Goal: Use online tool/utility: Use online tool/utility

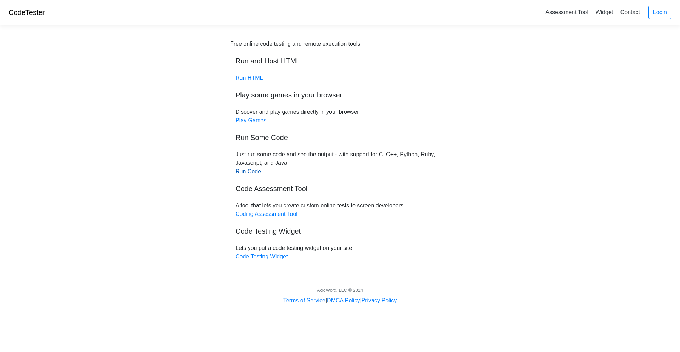
click at [251, 171] on link "Run Code" at bounding box center [249, 171] width 26 height 6
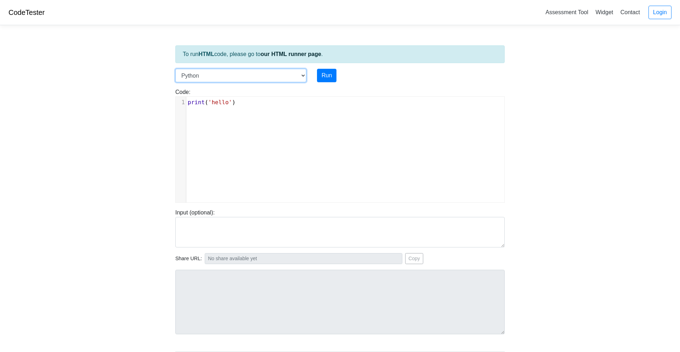
click at [237, 72] on select "C C++ Go Java Javascript Python Ruby" at bounding box center [240, 75] width 131 height 13
select select "c"
click at [175, 69] on select "C C++ Go Java Javascript Python Ruby" at bounding box center [240, 75] width 131 height 13
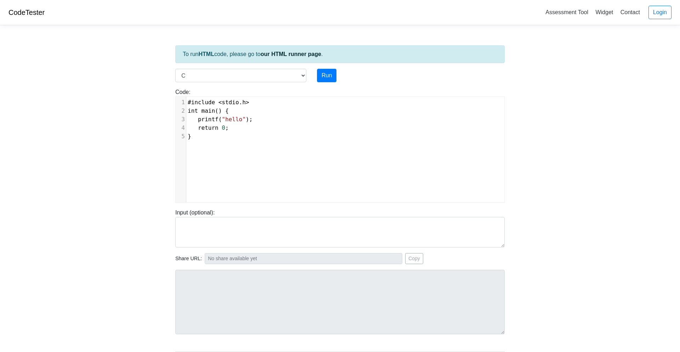
click at [283, 187] on div "xxxxxxxxxx 1 #include < stdio . h > 2 int main () { 3 printf ( "hello" ); 4 ret…" at bounding box center [345, 155] width 339 height 116
type textarea "#include <stdio.h> int main() { printf("hello"); return 0; }"
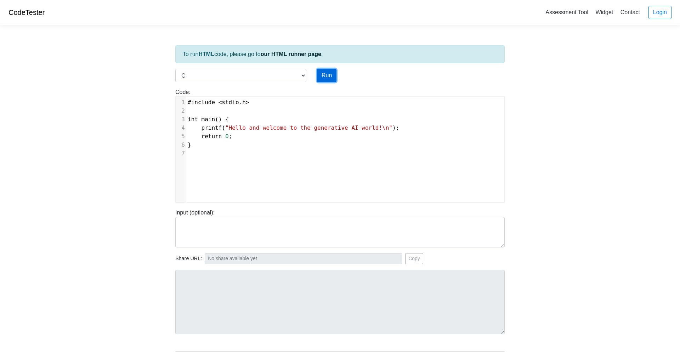
click at [328, 79] on button "Run" at bounding box center [326, 75] width 19 height 13
type input "[URL][DOMAIN_NAME]"
type textarea "Stdout: Hello and welcome to the generative AI world!"
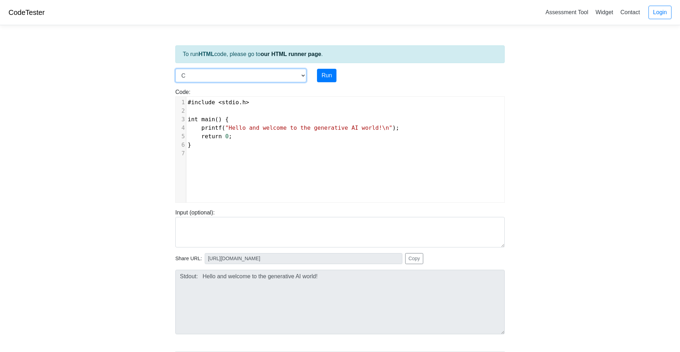
click at [243, 75] on select "C C++ Go Java Javascript Python Ruby" at bounding box center [240, 75] width 131 height 13
select select "javascript"
click at [175, 69] on select "C C++ Go Java Javascript Python Ruby" at bounding box center [240, 75] width 131 height 13
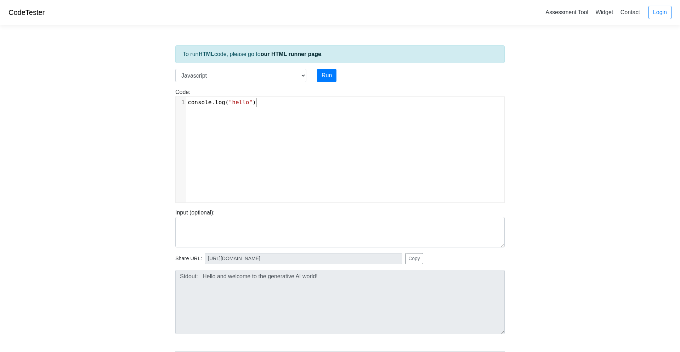
click at [213, 140] on div "xxxxxxxxxx 1 console . log ( "hello" )" at bounding box center [345, 155] width 339 height 116
type textarea "console.log("hello")"
drag, startPoint x: 266, startPoint y: 105, endPoint x: 173, endPoint y: 105, distance: 93.2
click at [173, 105] on div "Code: console.log("hello") console.log("hello") x 1 console . log ( "hello" )" at bounding box center [340, 145] width 340 height 115
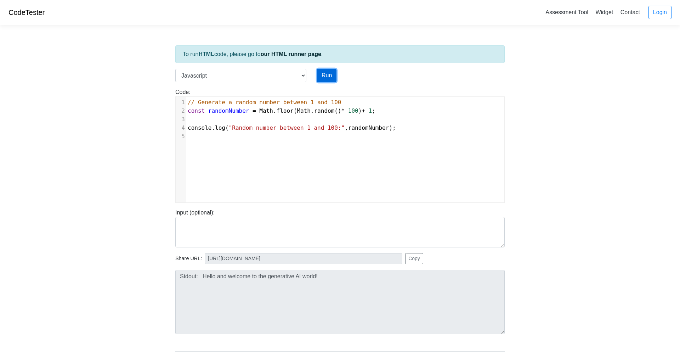
click at [323, 72] on button "Run" at bounding box center [326, 75] width 19 height 13
type input "[URL][DOMAIN_NAME]"
type textarea "Stdout: Random number between 1 and 100: 21"
click at [251, 74] on select "C C++ Go Java Javascript Python Ruby" at bounding box center [240, 75] width 131 height 13
select select "python"
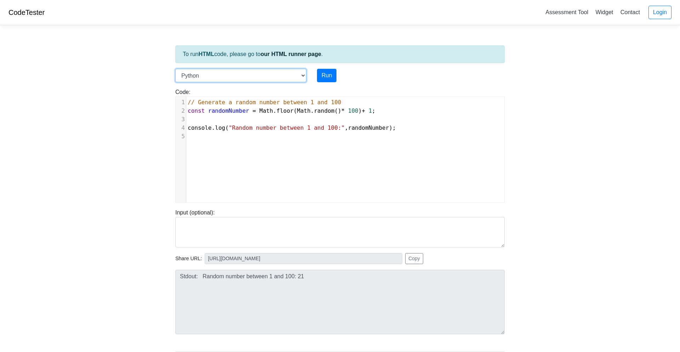
click at [175, 69] on select "C C++ Go Java Javascript Python Ruby" at bounding box center [240, 75] width 131 height 13
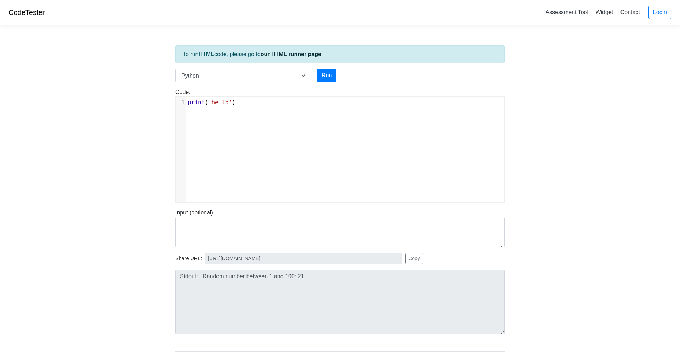
click at [271, 149] on div "xxxxxxxxxx 1 print ( 'hello' )" at bounding box center [345, 155] width 339 height 116
type textarea "print('hello')"
drag, startPoint x: 241, startPoint y: 99, endPoint x: 182, endPoint y: 99, distance: 59.2
click at [186, 99] on div "1 print ( 'hello' )" at bounding box center [345, 102] width 318 height 9
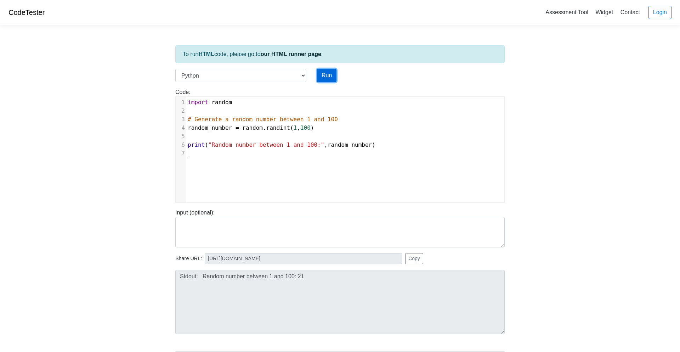
click at [328, 76] on button "Run" at bounding box center [326, 75] width 19 height 13
type input "[URL][DOMAIN_NAME]"
type textarea "Stdout: Random number between 1 and 100: 17"
